Goal: Task Accomplishment & Management: Manage account settings

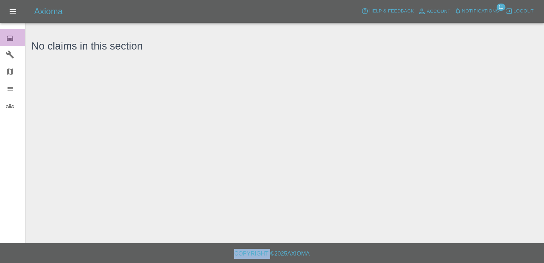
click at [10, 35] on icon at bounding box center [10, 38] width 9 height 9
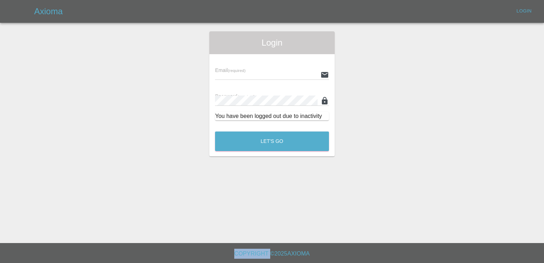
type input "[EMAIL_ADDRESS][DOMAIN_NAME]"
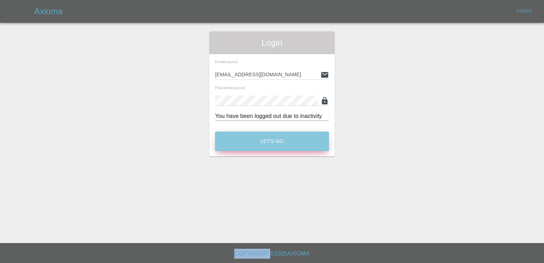
click at [254, 144] on button "Let's Go" at bounding box center [272, 141] width 114 height 20
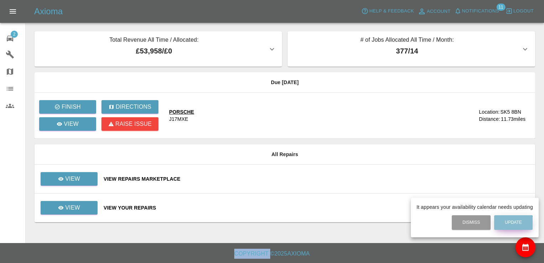
click at [513, 226] on button "Update" at bounding box center [513, 222] width 38 height 15
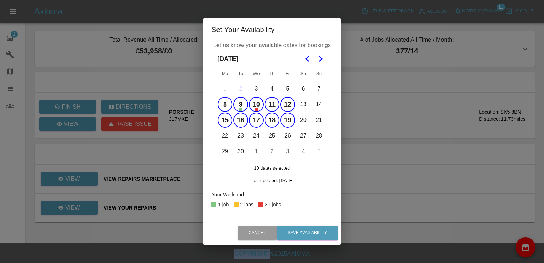
click at [289, 103] on button "12" at bounding box center [287, 104] width 15 height 15
click at [274, 102] on button "11" at bounding box center [271, 104] width 15 height 15
click at [256, 104] on button "10" at bounding box center [256, 104] width 15 height 15
click at [243, 104] on button "9" at bounding box center [240, 104] width 15 height 15
click at [228, 101] on button "8" at bounding box center [224, 104] width 15 height 15
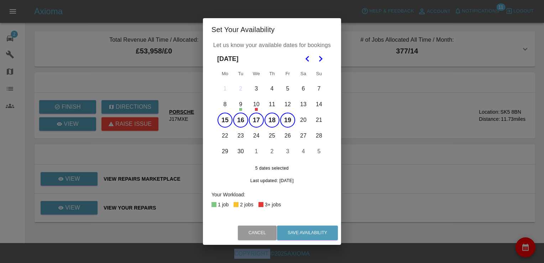
click at [227, 134] on button "22" at bounding box center [224, 135] width 15 height 15
click at [248, 136] on button "23" at bounding box center [240, 135] width 15 height 15
click at [258, 135] on button "24" at bounding box center [256, 135] width 15 height 15
click at [273, 138] on button "25" at bounding box center [271, 135] width 15 height 15
click at [288, 138] on button "26" at bounding box center [287, 135] width 15 height 15
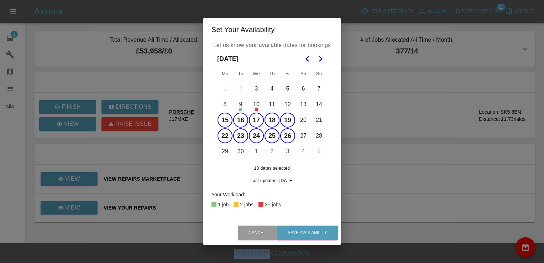
click at [219, 154] on button "29" at bounding box center [224, 151] width 15 height 15
click at [240, 155] on button "30" at bounding box center [240, 151] width 15 height 15
click at [258, 156] on button "1" at bounding box center [256, 151] width 15 height 15
click at [274, 150] on button "2" at bounding box center [271, 151] width 15 height 15
click at [281, 151] on button "3" at bounding box center [287, 151] width 15 height 15
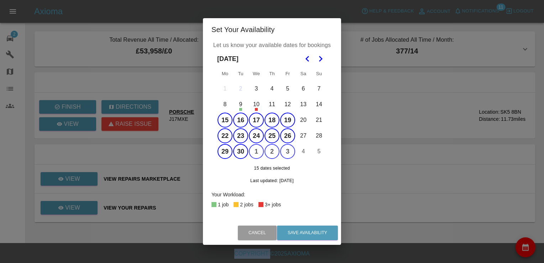
click at [281, 151] on button "3" at bounding box center [287, 151] width 15 height 15
click at [224, 116] on button "15" at bounding box center [224, 119] width 15 height 15
click at [238, 120] on button "16" at bounding box center [240, 119] width 15 height 15
click at [254, 119] on button "17" at bounding box center [256, 119] width 15 height 15
click at [286, 155] on button "3" at bounding box center [287, 151] width 15 height 15
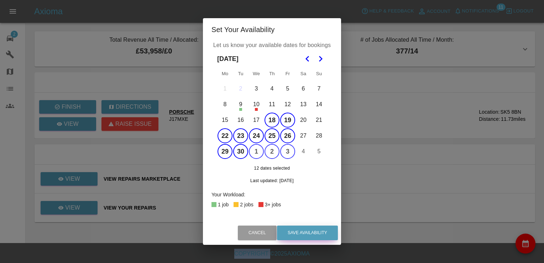
click at [301, 230] on button "Save Availability" at bounding box center [307, 232] width 61 height 15
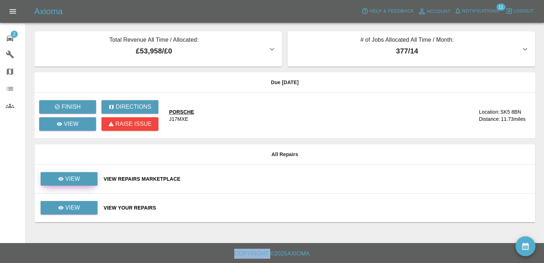
click at [73, 175] on p "View" at bounding box center [72, 178] width 15 height 9
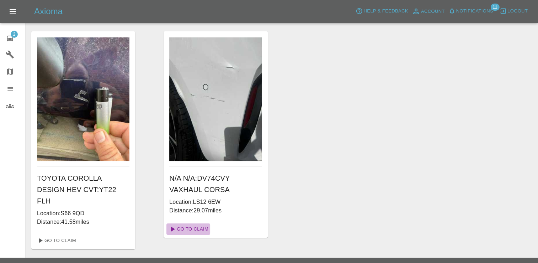
click at [204, 232] on link "Go To Claim" at bounding box center [189, 228] width 44 height 11
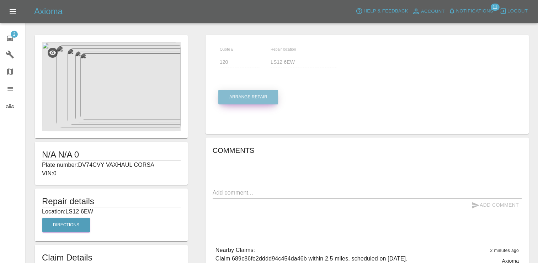
click at [259, 100] on button "Arrange Repair" at bounding box center [249, 97] width 60 height 15
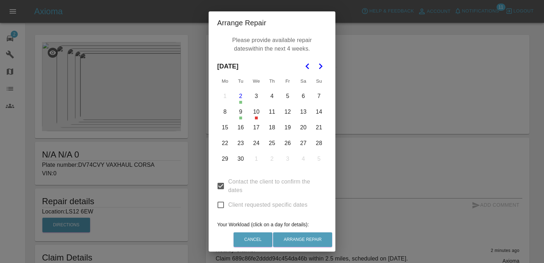
click at [239, 159] on button "30" at bounding box center [240, 158] width 15 height 15
click at [225, 130] on button "15" at bounding box center [224, 127] width 15 height 15
click at [317, 72] on button "Go to the Next Month" at bounding box center [320, 66] width 13 height 13
click at [305, 66] on icon "Go to the Previous Month" at bounding box center [307, 66] width 9 height 9
click at [287, 130] on button "19" at bounding box center [287, 127] width 15 height 15
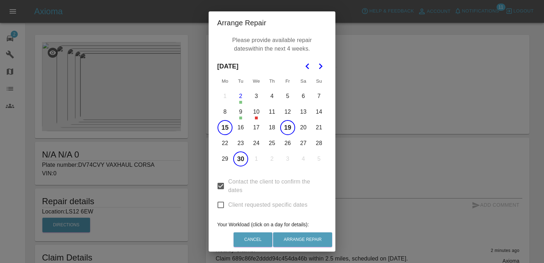
click at [287, 130] on button "19" at bounding box center [287, 127] width 15 height 15
click at [269, 125] on button "18" at bounding box center [271, 127] width 15 height 15
click at [221, 143] on button "22" at bounding box center [224, 143] width 15 height 15
click at [269, 143] on button "25" at bounding box center [271, 143] width 15 height 15
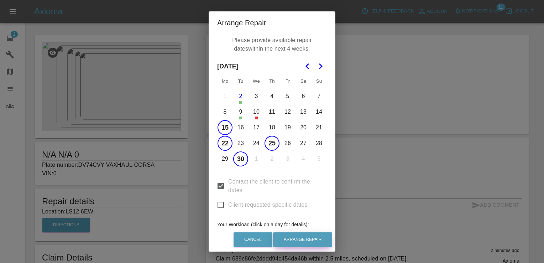
click at [314, 239] on button "Arrange Repair" at bounding box center [302, 239] width 59 height 15
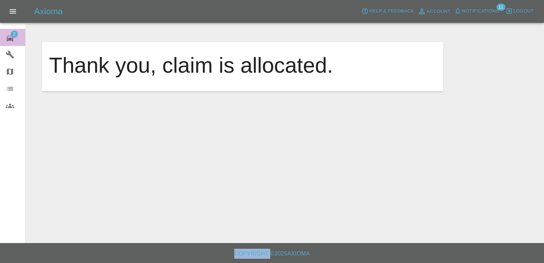
click at [12, 31] on span "2" at bounding box center [14, 34] width 7 height 7
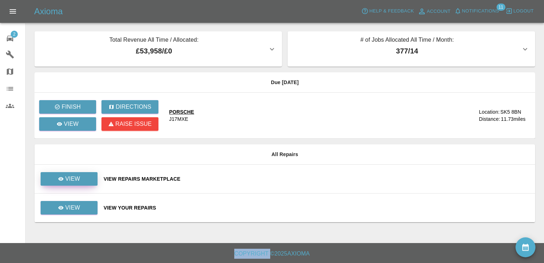
click at [77, 174] on p "View" at bounding box center [72, 178] width 15 height 9
